Goal: Check status: Check status

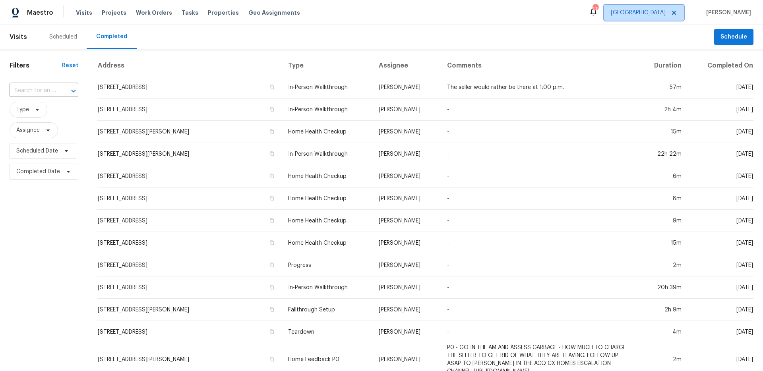
click at [675, 17] on span "[GEOGRAPHIC_DATA]" at bounding box center [644, 13] width 80 height 16
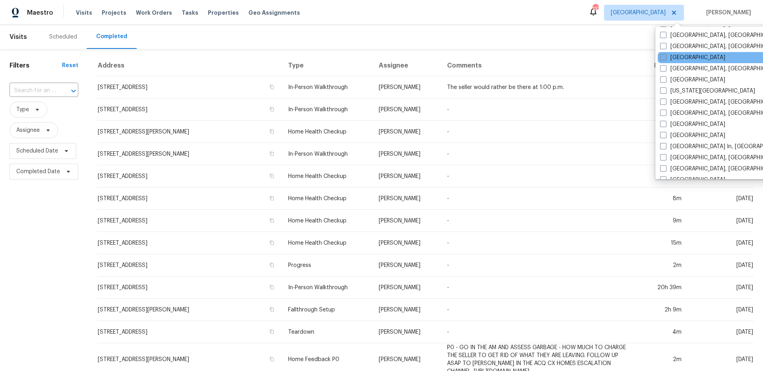
scroll to position [202, 0]
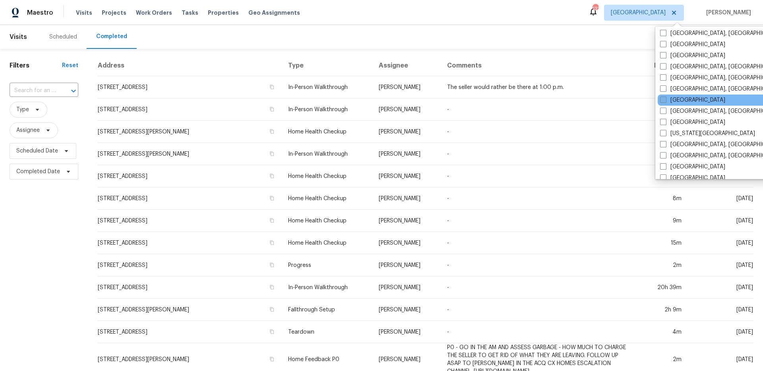
click at [667, 101] on label "[GEOGRAPHIC_DATA]" at bounding box center [692, 100] width 65 height 8
click at [665, 101] on input "[GEOGRAPHIC_DATA]" at bounding box center [662, 98] width 5 height 5
checkbox input "true"
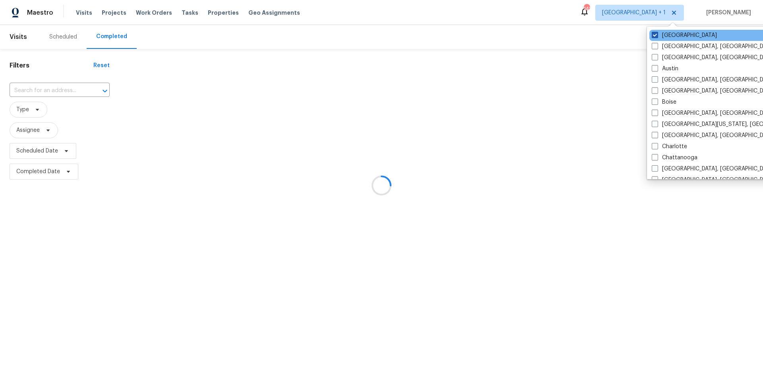
click at [665, 39] on label "[GEOGRAPHIC_DATA]" at bounding box center [684, 35] width 65 height 8
click at [657, 37] on input "[GEOGRAPHIC_DATA]" at bounding box center [654, 33] width 5 height 5
checkbox input "false"
click at [39, 93] on div at bounding box center [381, 185] width 763 height 371
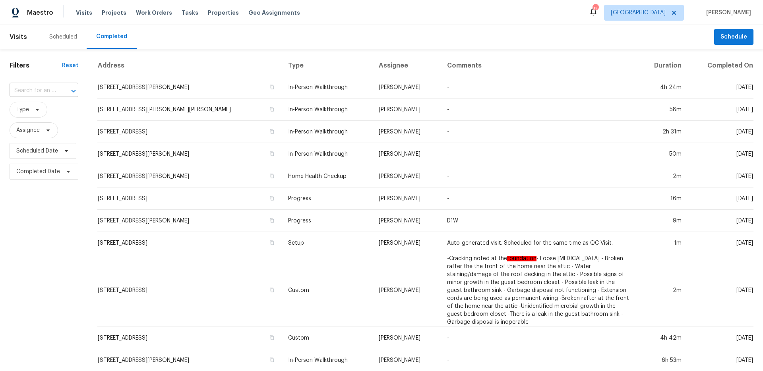
click at [40, 90] on input "text" at bounding box center [33, 91] width 47 height 12
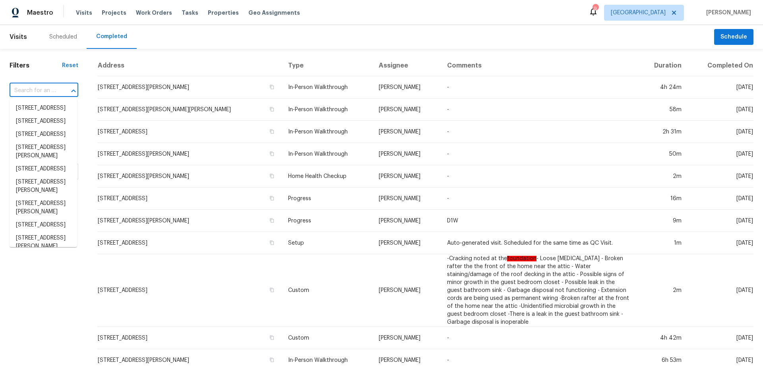
paste input "[STREET_ADDRESS]"
type input "[STREET_ADDRESS]"
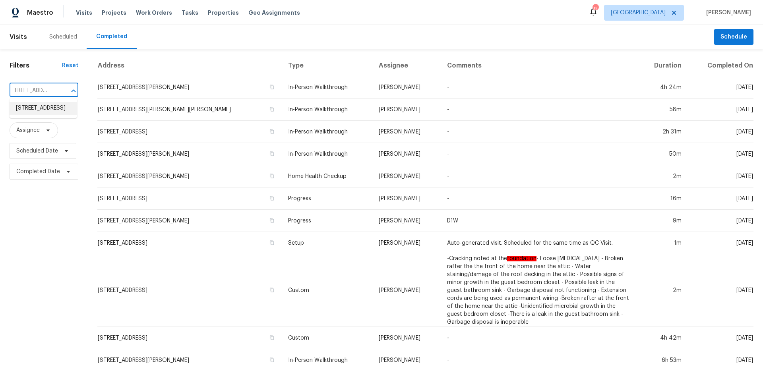
click at [47, 113] on li "[STREET_ADDRESS]" at bounding box center [44, 108] width 68 height 13
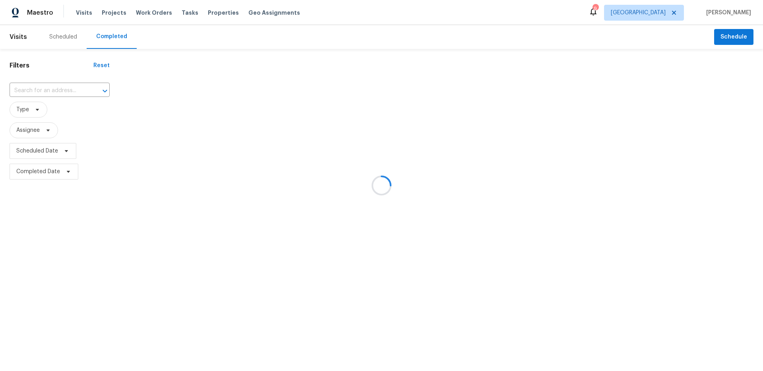
type input "[STREET_ADDRESS]"
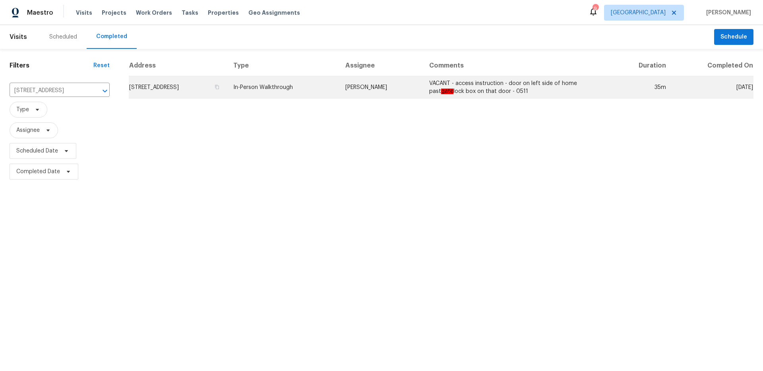
click at [295, 91] on td "In-Person Walkthrough" at bounding box center [283, 87] width 112 height 22
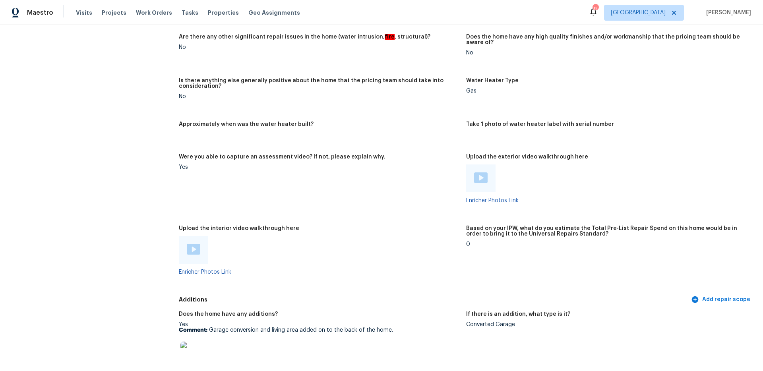
scroll to position [1665, 0]
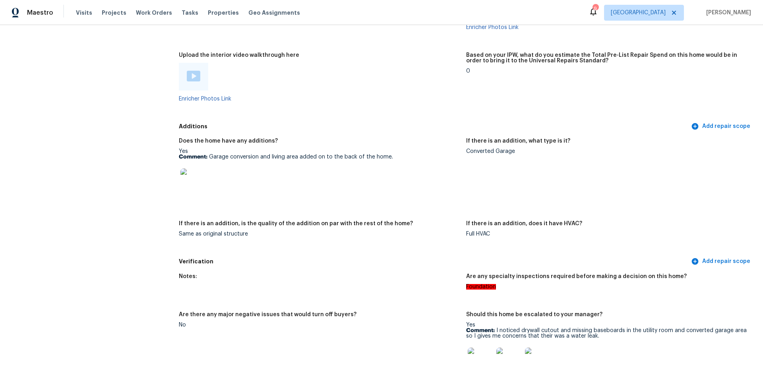
click at [200, 180] on img at bounding box center [192, 181] width 25 height 25
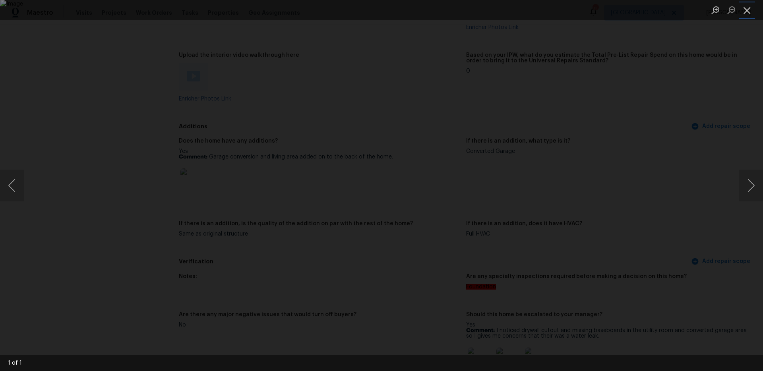
click at [746, 11] on button "Close lightbox" at bounding box center [747, 10] width 16 height 14
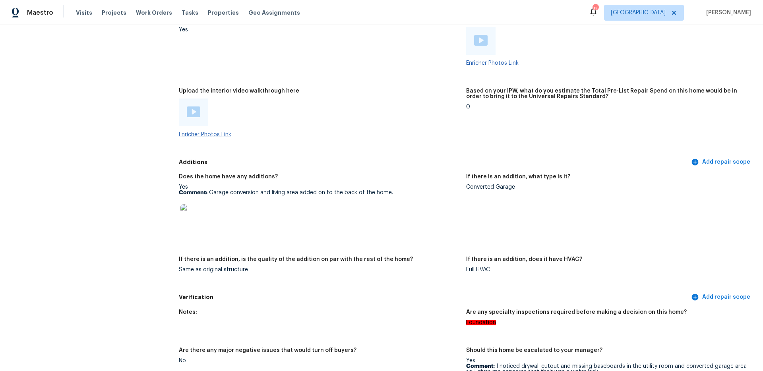
scroll to position [1591, 0]
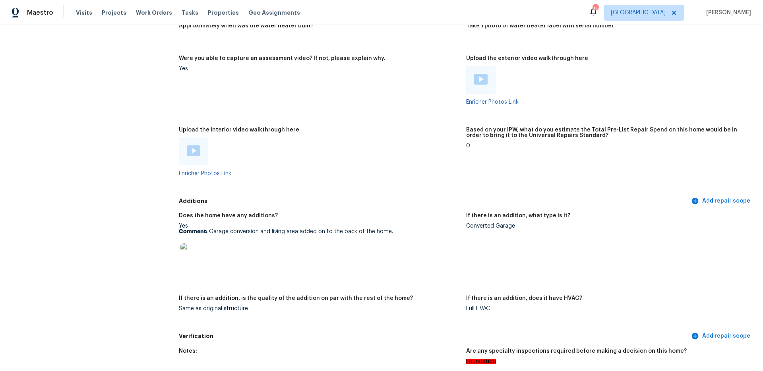
click at [191, 151] on div at bounding box center [194, 152] width 14 height 12
click at [479, 81] on div at bounding box center [480, 80] width 29 height 28
click at [477, 78] on img at bounding box center [481, 79] width 14 height 11
